Goal: Transaction & Acquisition: Purchase product/service

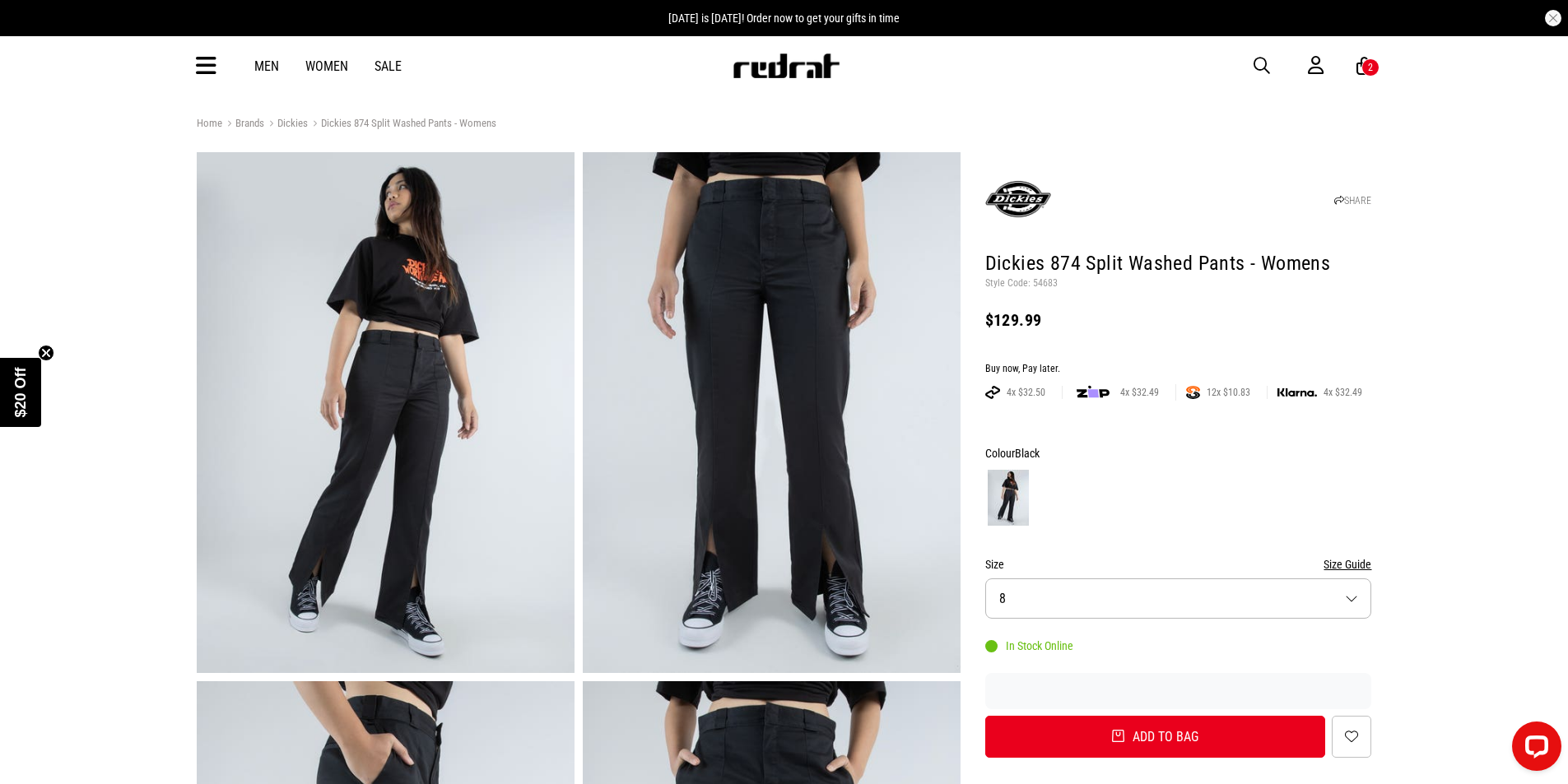
click at [292, 123] on link "Dickies" at bounding box center [286, 125] width 43 height 16
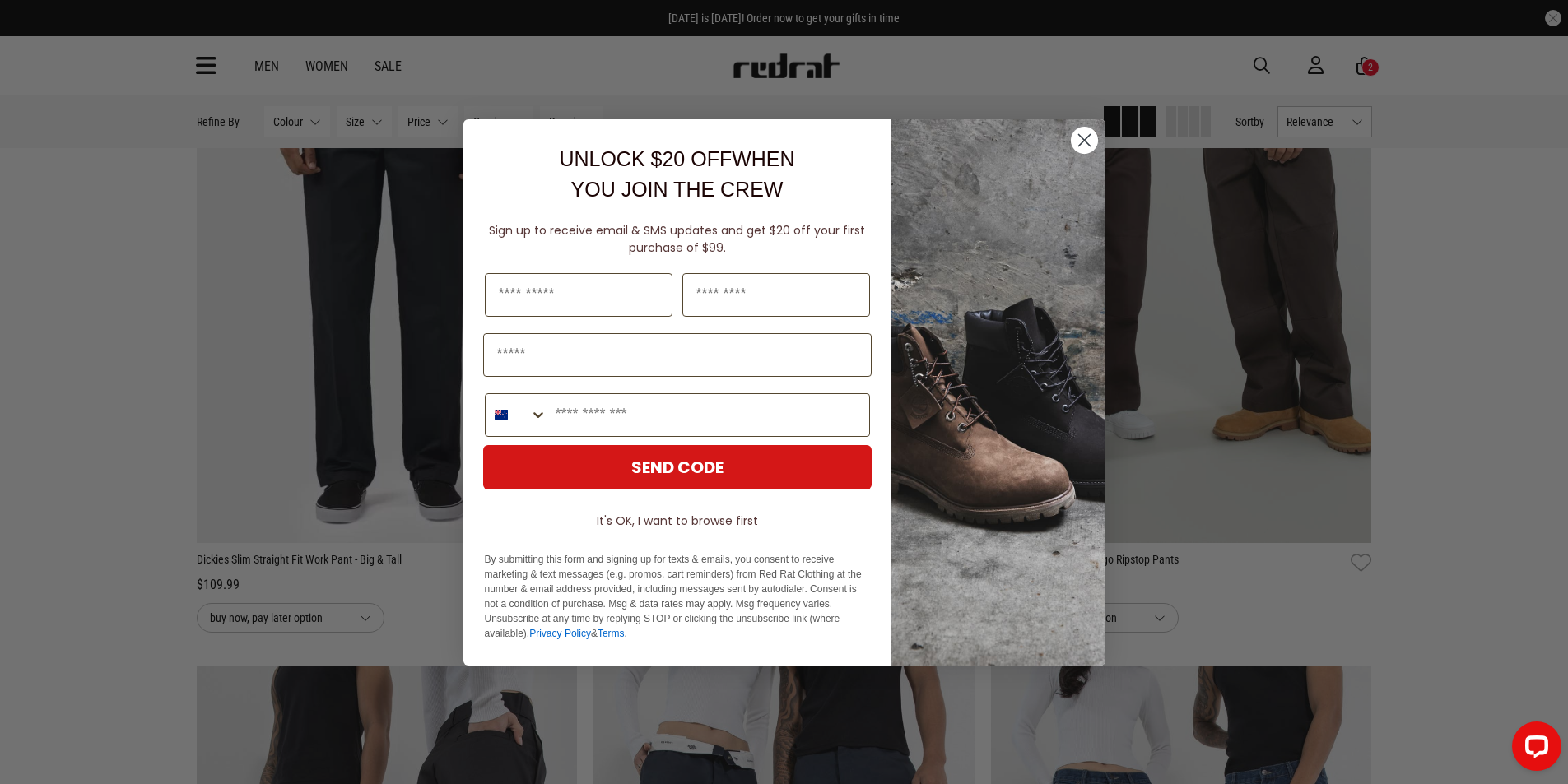
scroll to position [2468, 0]
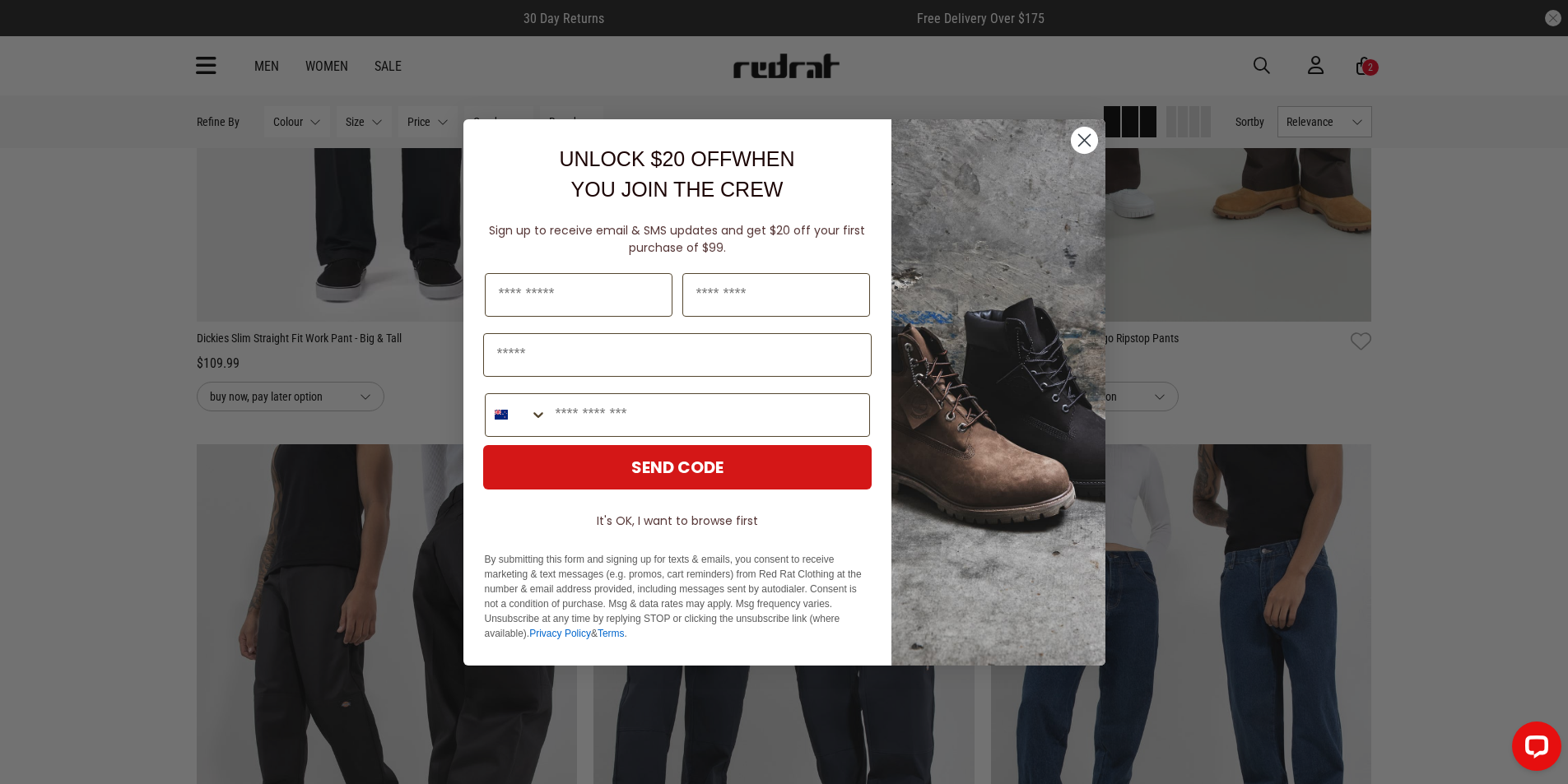
click at [1081, 133] on circle "Close dialog" at bounding box center [1083, 139] width 27 height 27
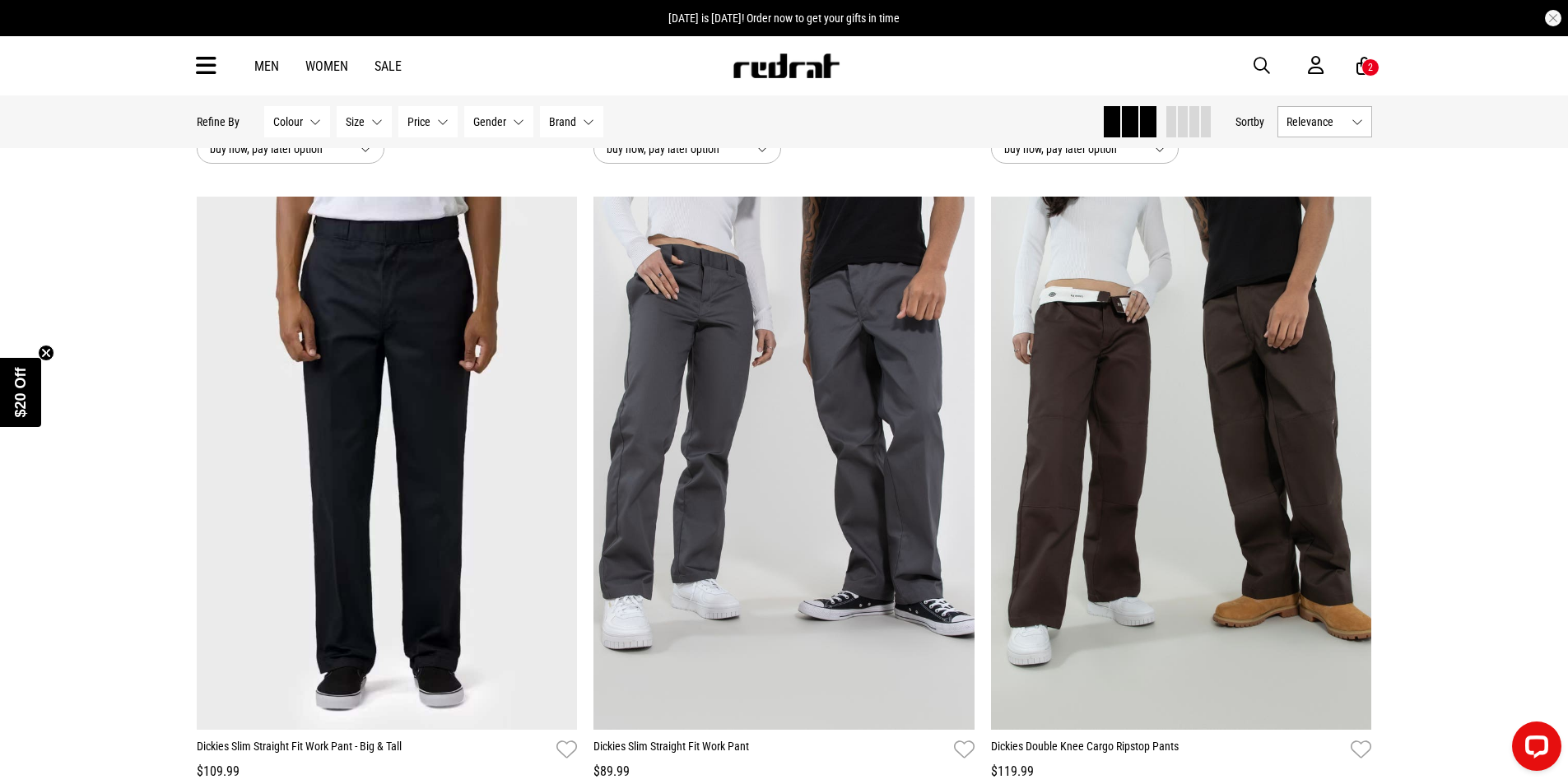
scroll to position [2057, 0]
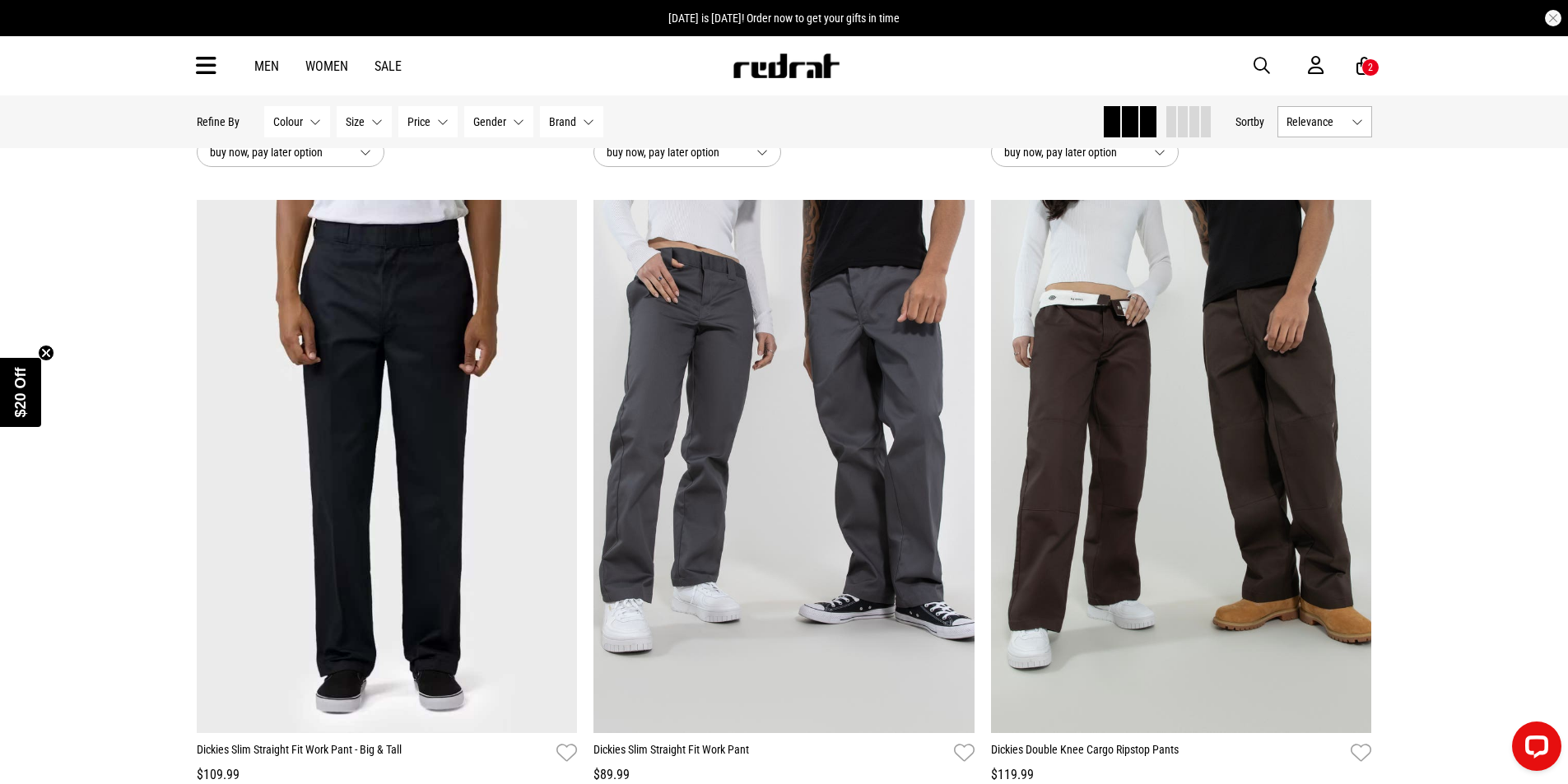
click at [810, 363] on img at bounding box center [784, 467] width 381 height 533
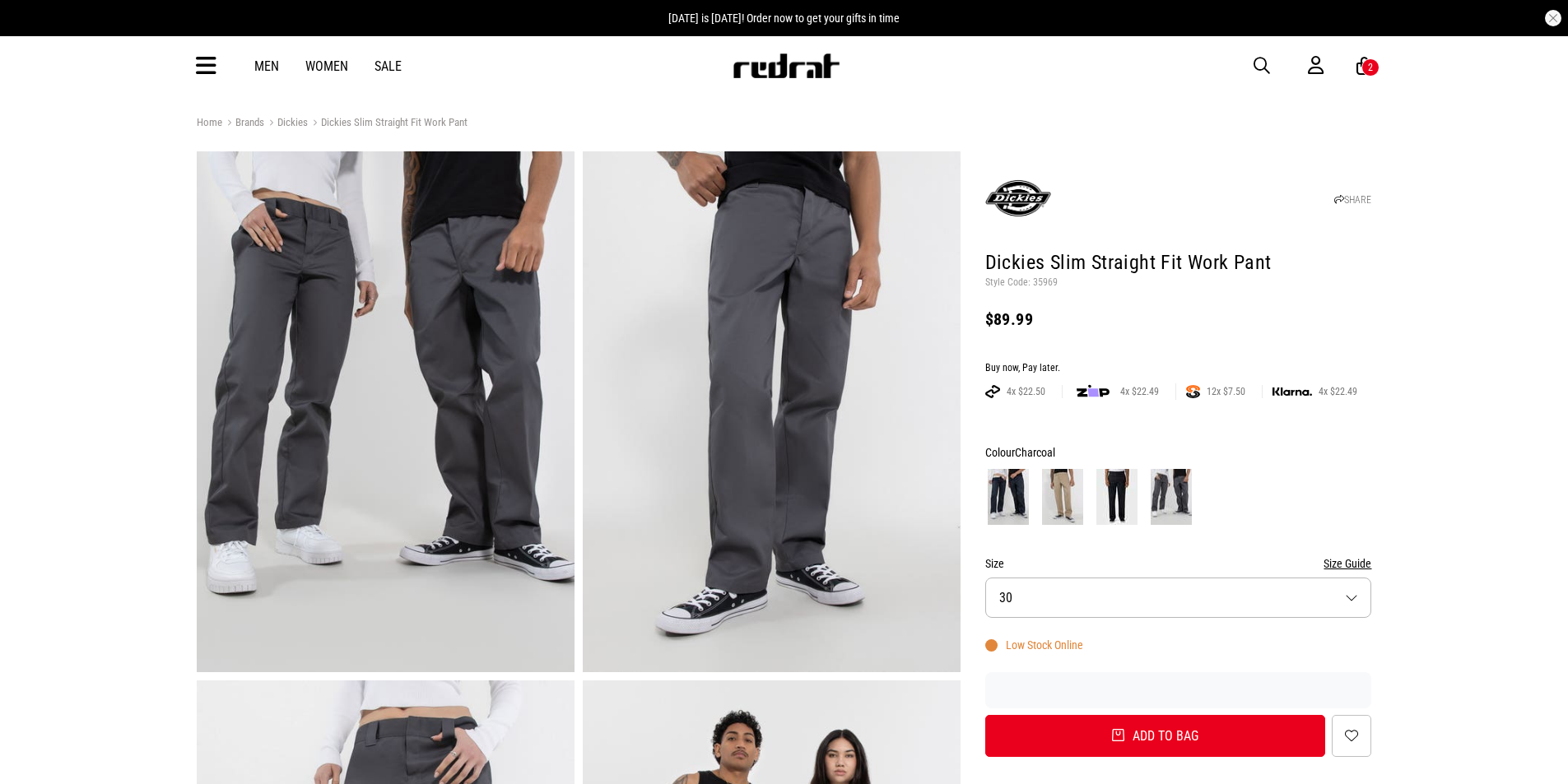
click at [1126, 490] on img at bounding box center [1117, 497] width 41 height 56
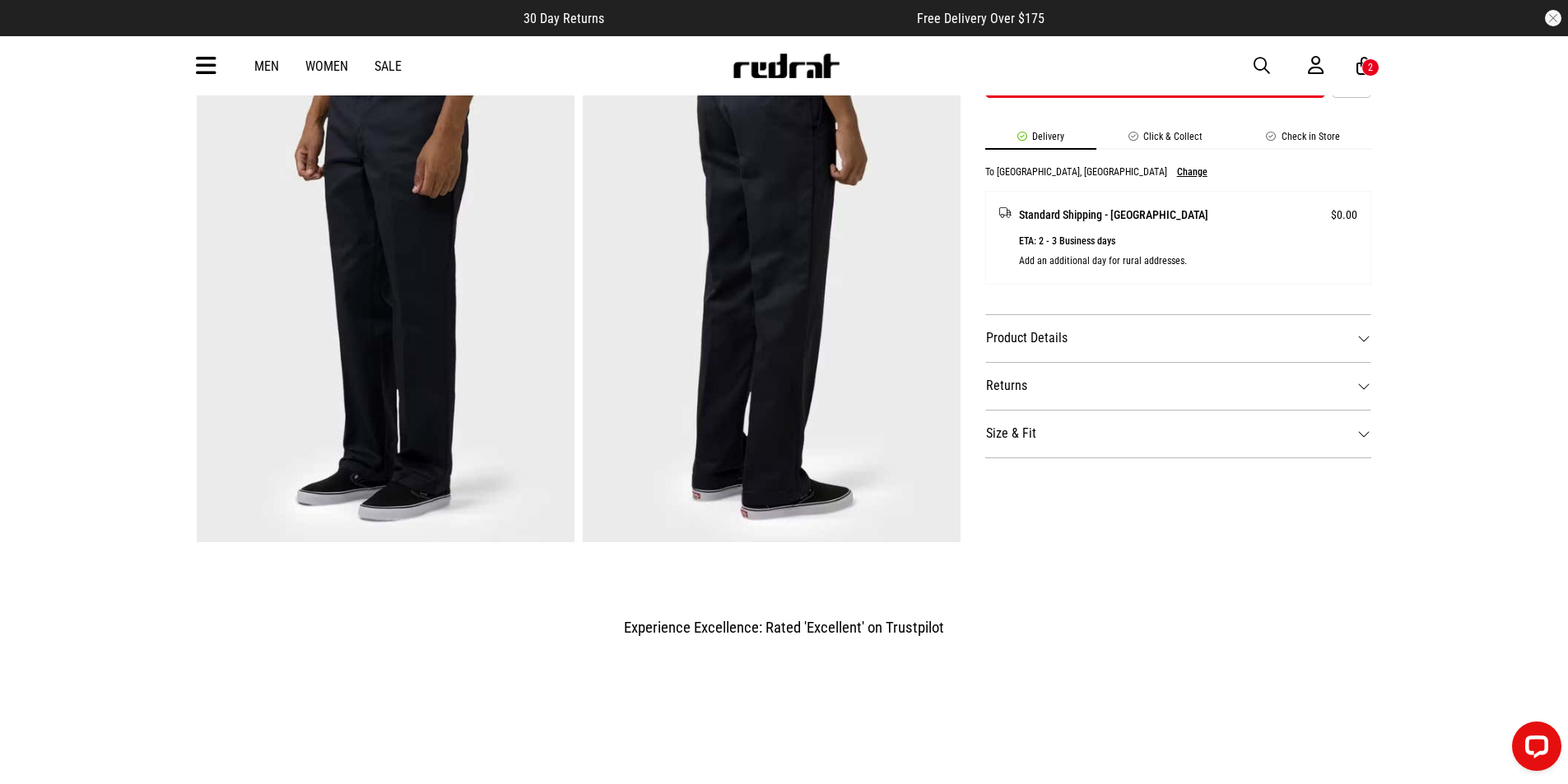
scroll to position [658, 0]
click at [1257, 343] on dt "Product Details" at bounding box center [1179, 338] width 387 height 48
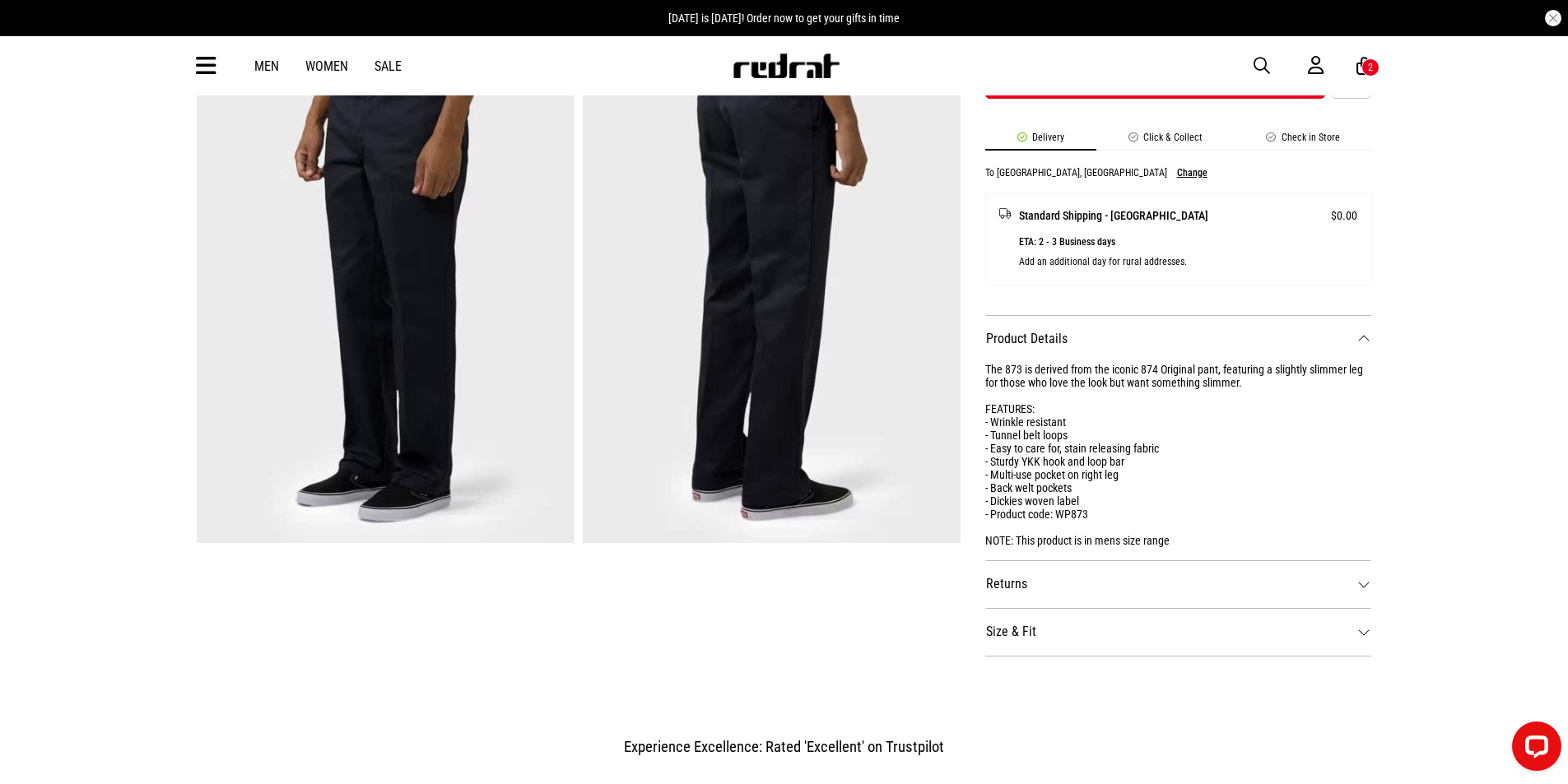
click at [1258, 343] on dt "Product Details" at bounding box center [1179, 338] width 387 height 48
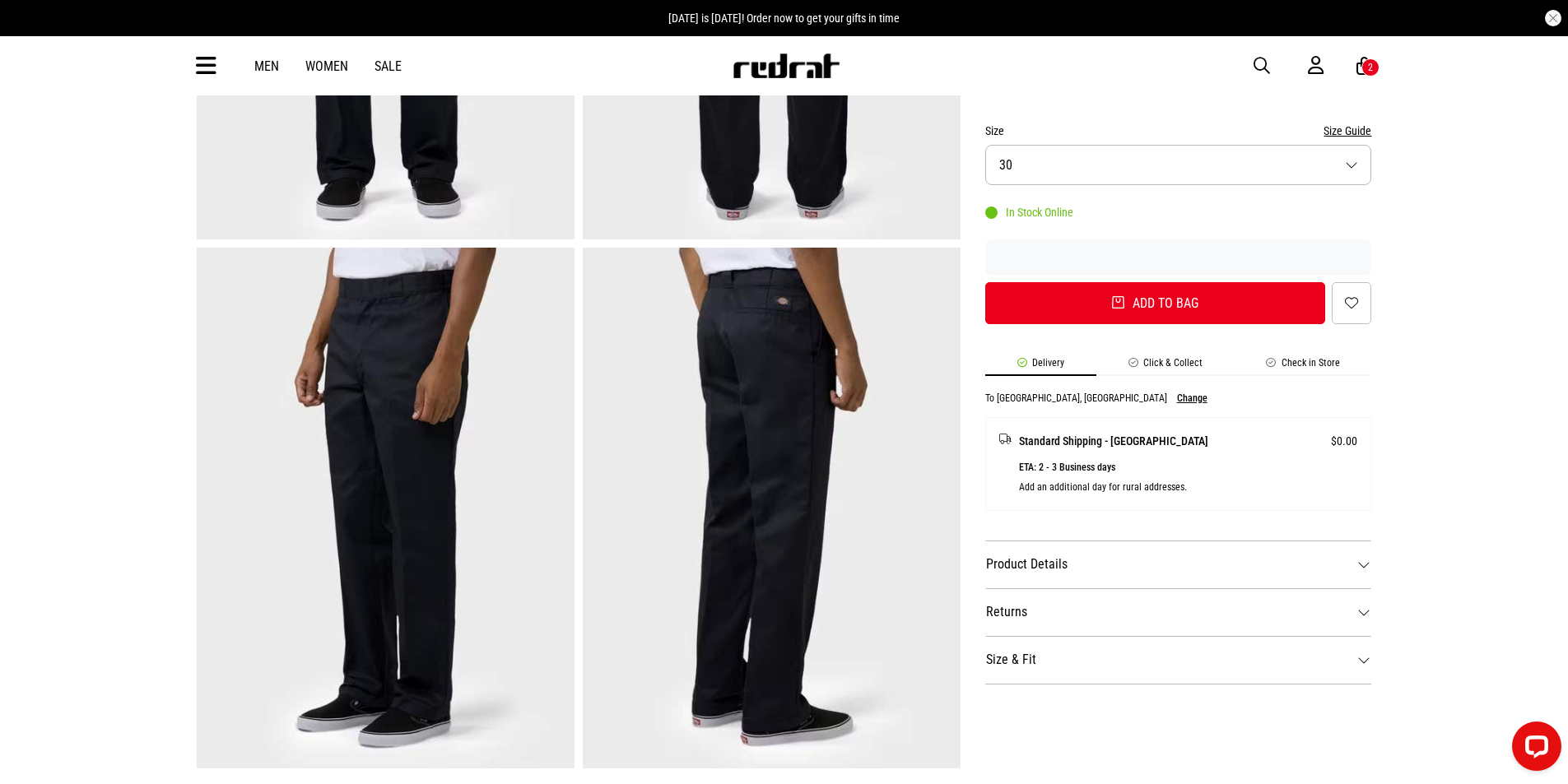
scroll to position [411, 0]
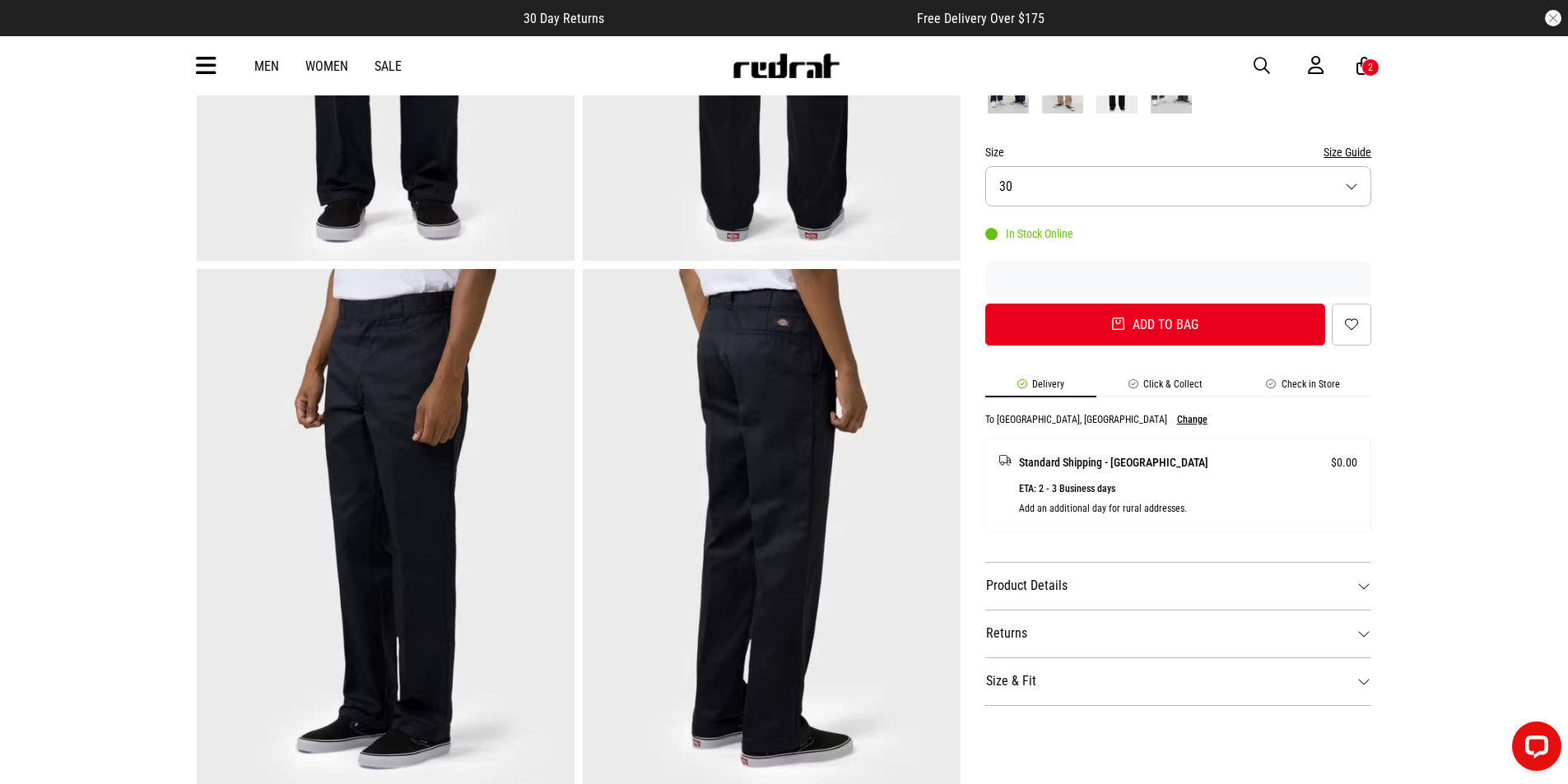
click at [1340, 152] on button "Size Guide" at bounding box center [1347, 152] width 48 height 20
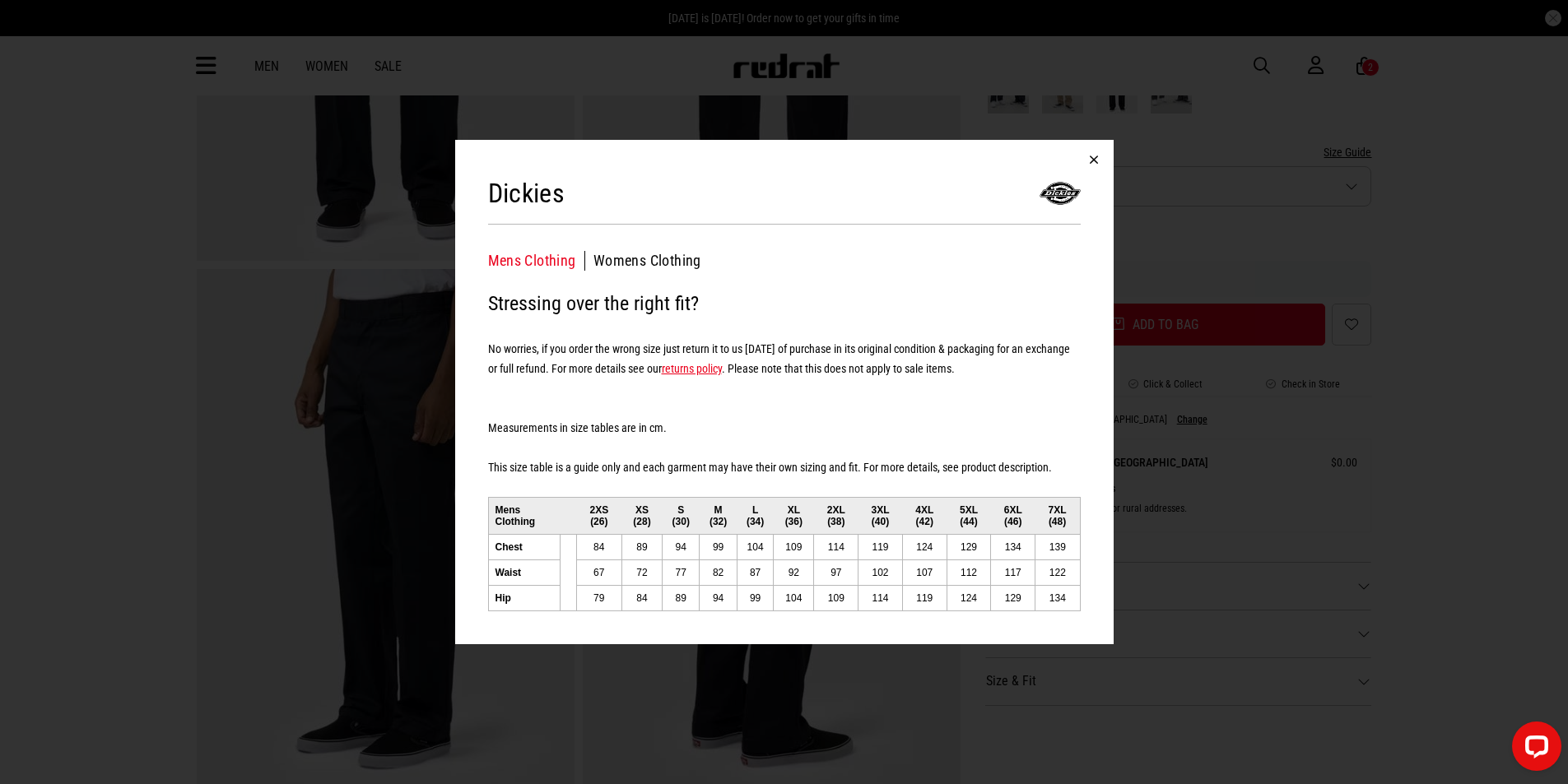
click at [1096, 152] on button "button" at bounding box center [1094, 160] width 40 height 40
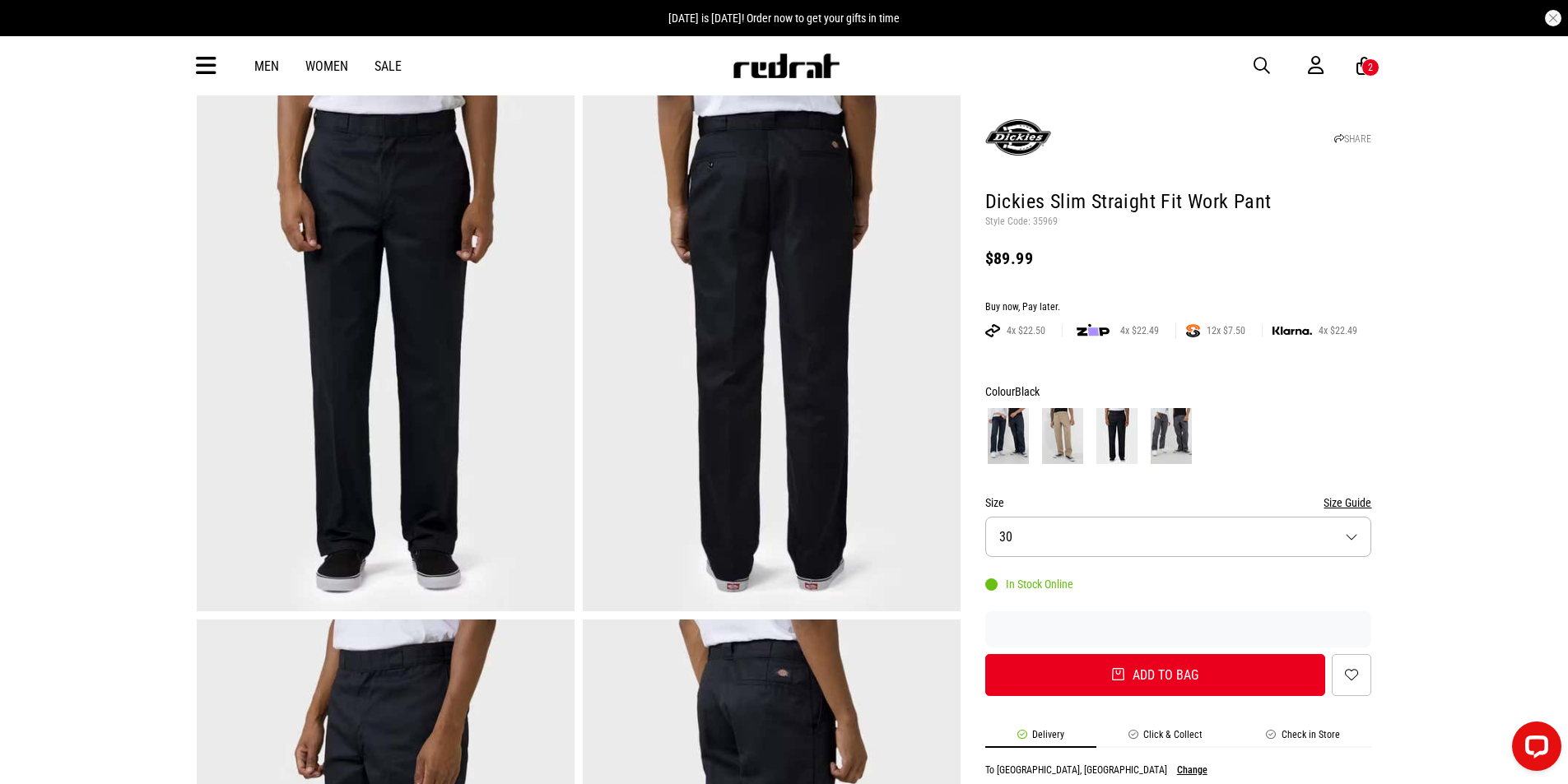
scroll to position [0, 0]
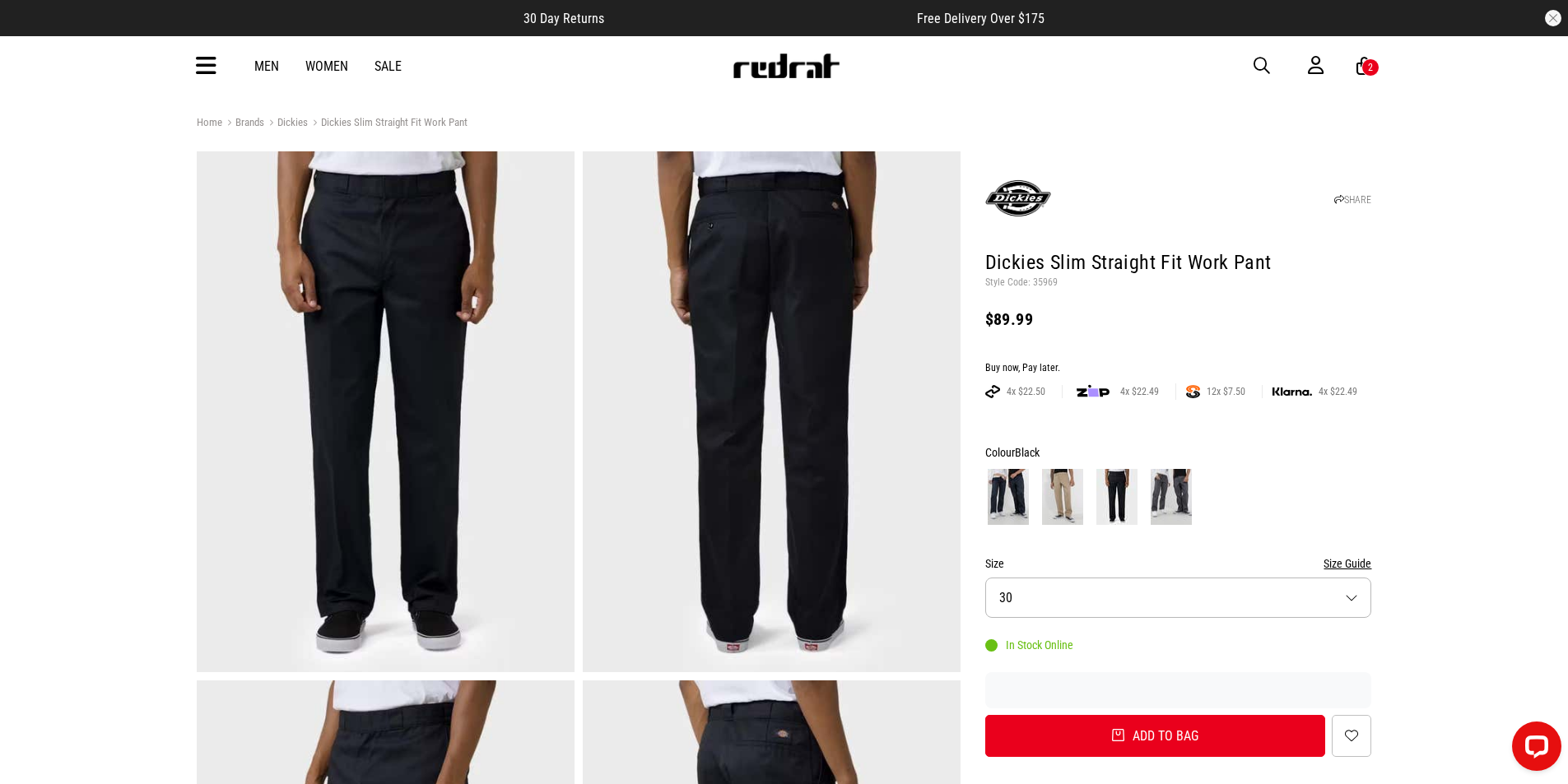
click at [379, 64] on link "Sale" at bounding box center [388, 66] width 27 height 16
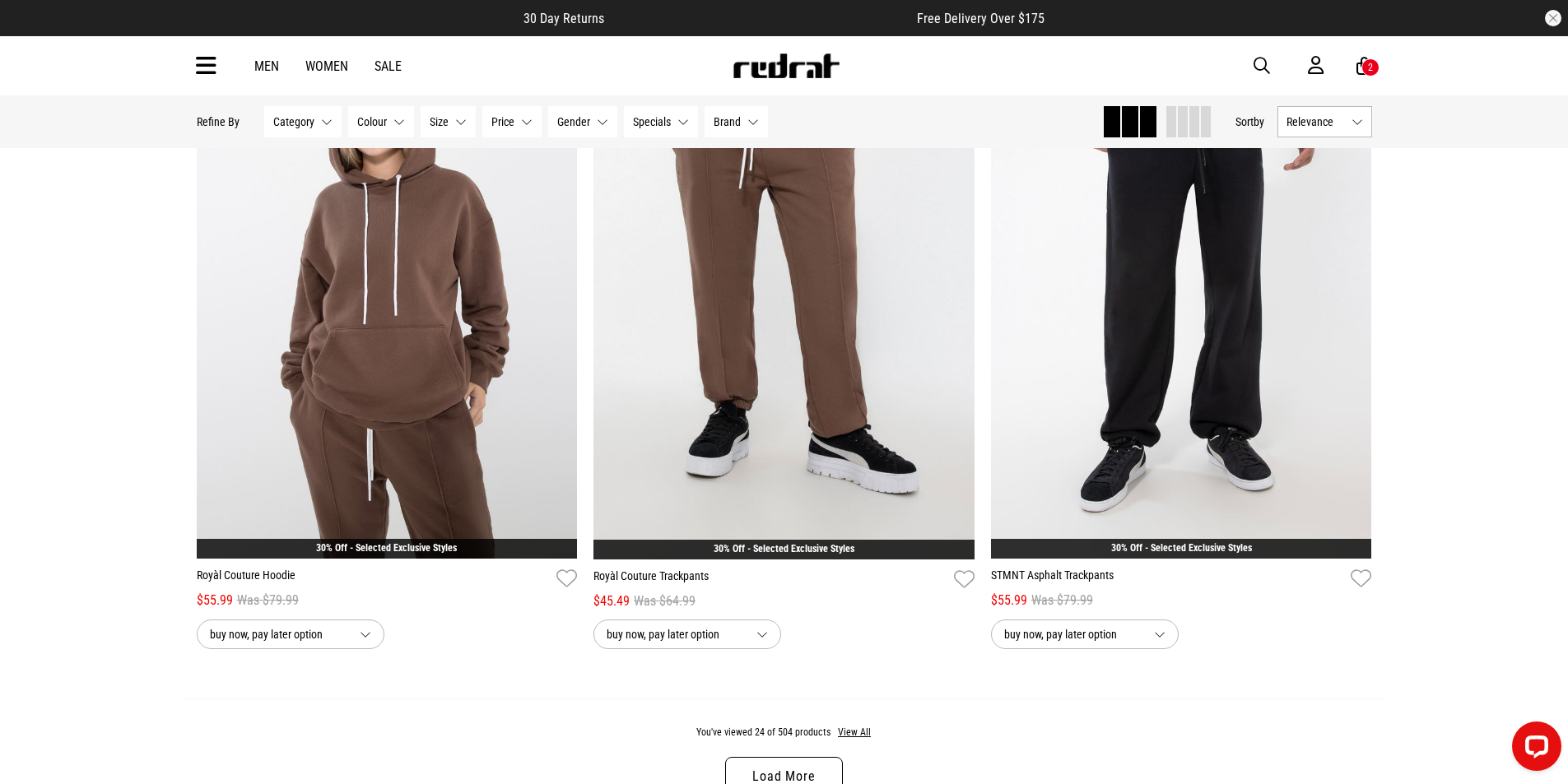
scroll to position [5183, 0]
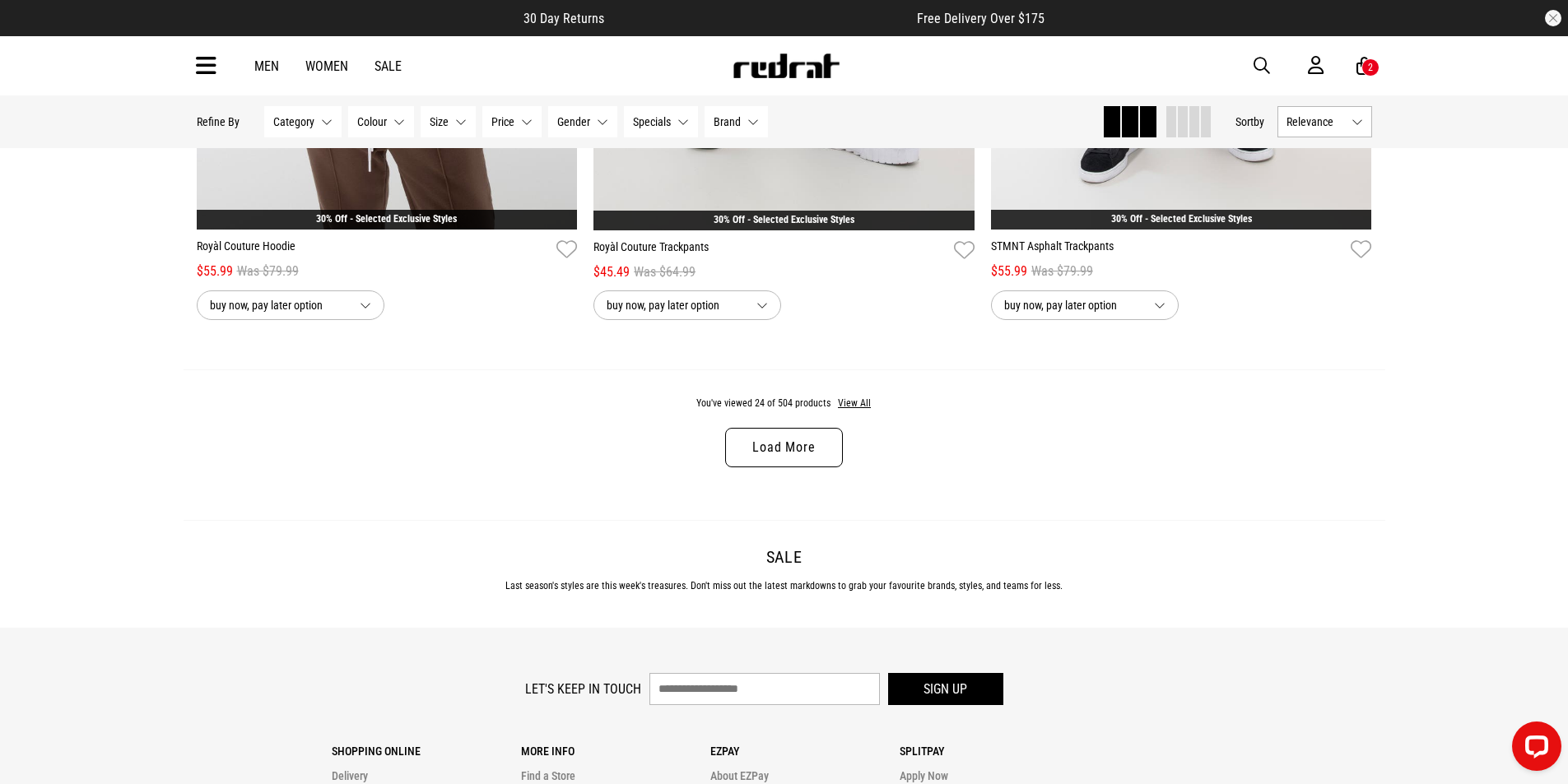
click at [808, 463] on link "Load More" at bounding box center [784, 448] width 117 height 40
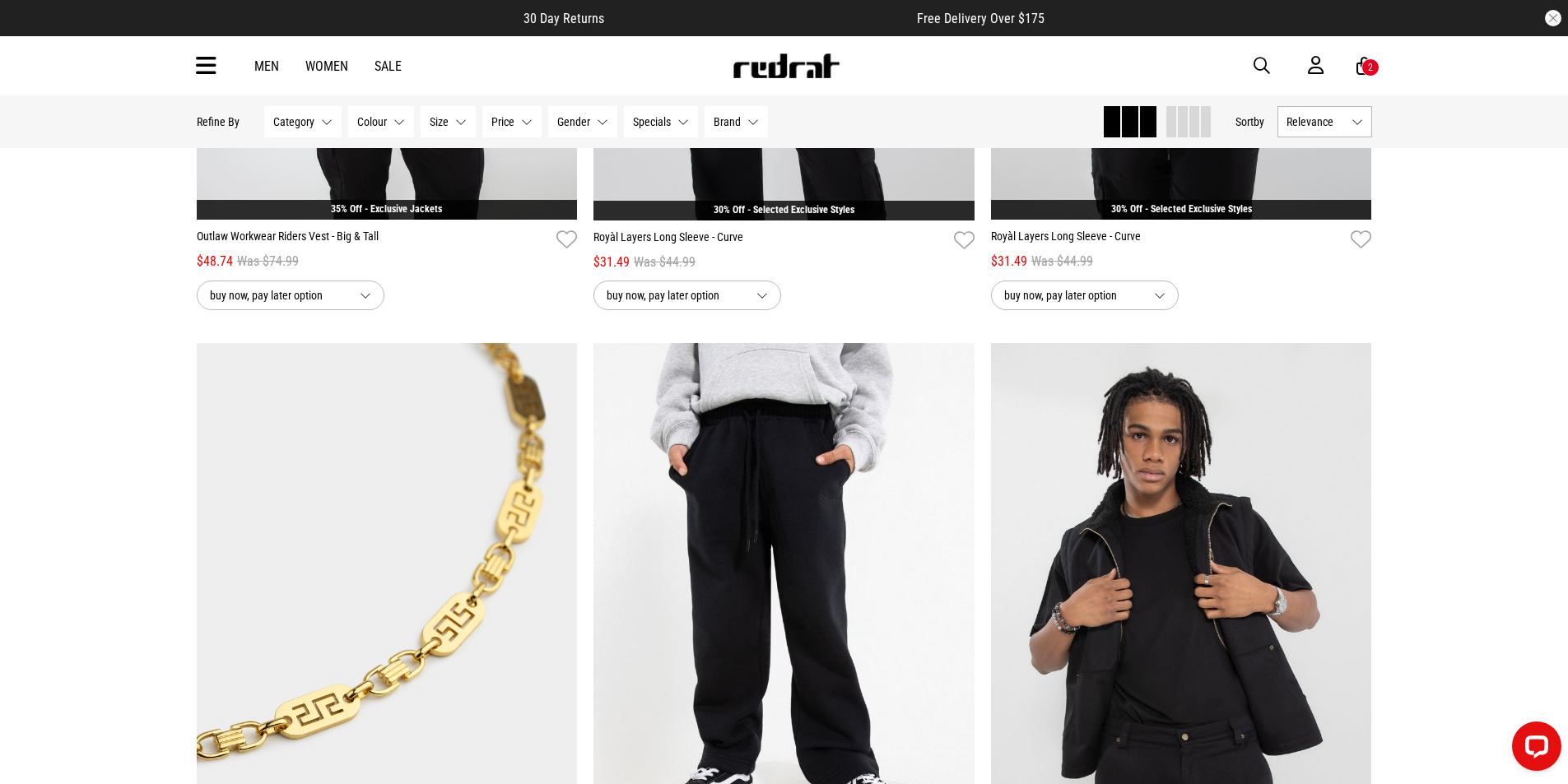
scroll to position [9296, 0]
